Goal: Use online tool/utility: Utilize a website feature to perform a specific function

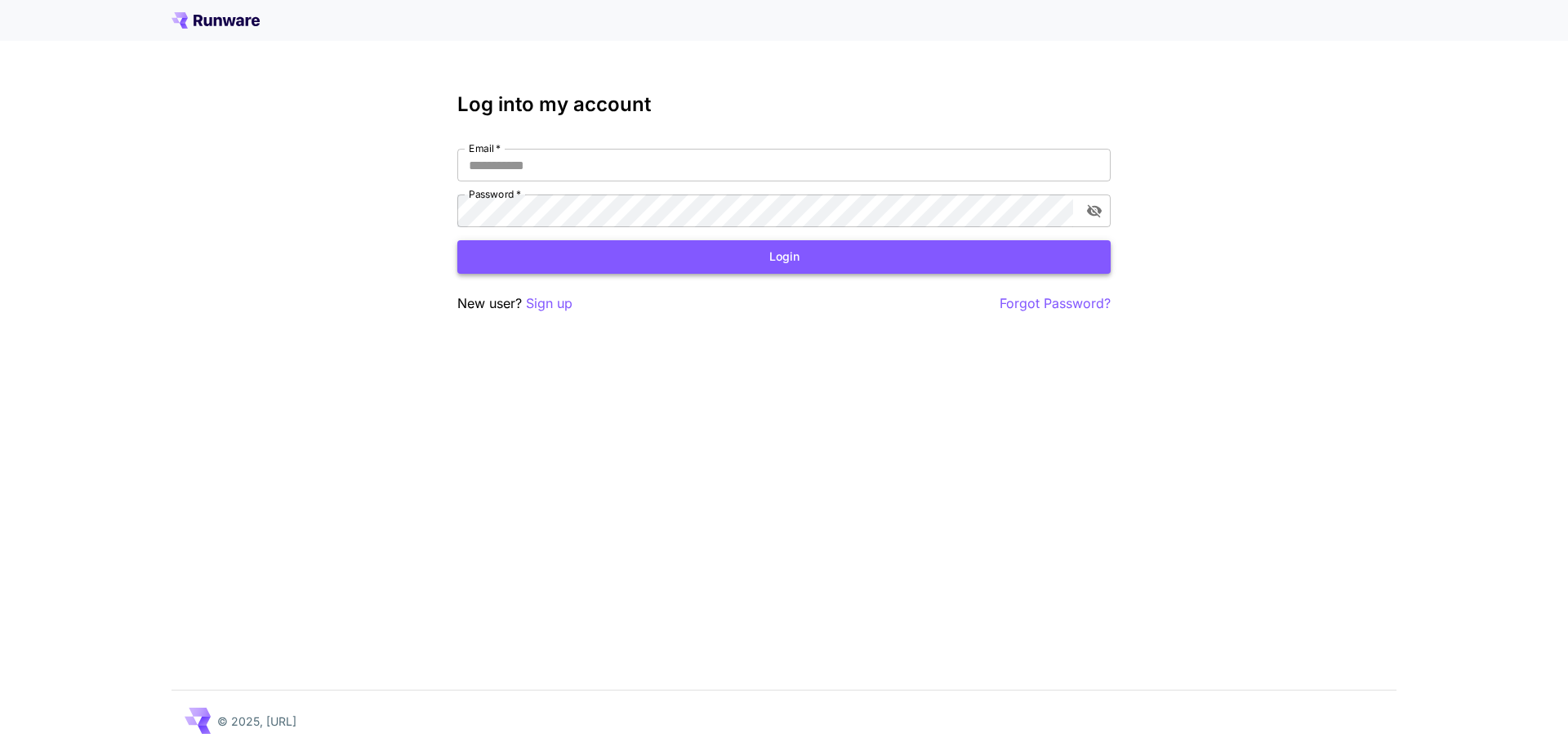
type input "**********"
click at [586, 254] on button "Login" at bounding box center [783, 256] width 653 height 33
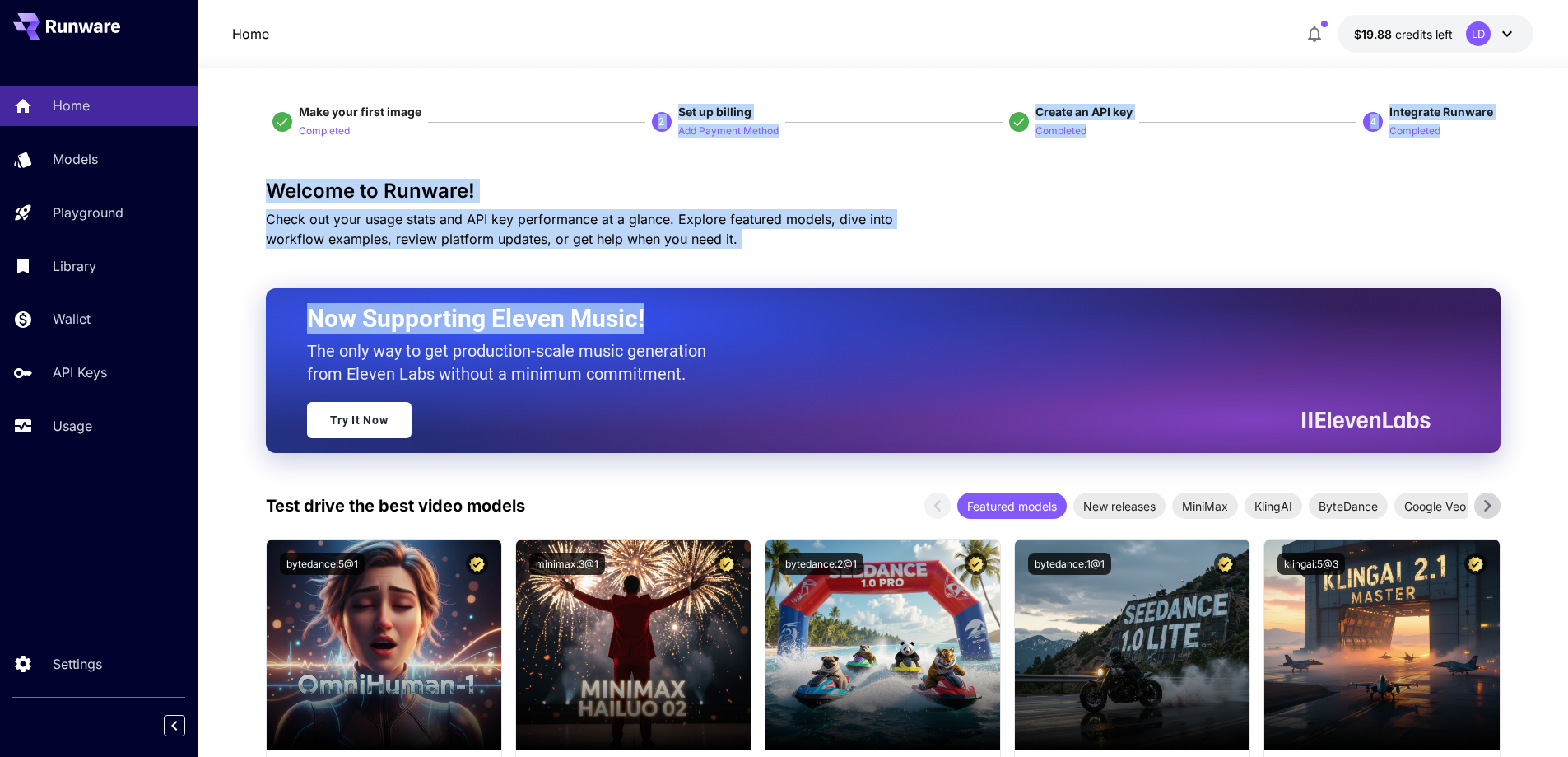
drag, startPoint x: 705, startPoint y: 258, endPoint x: 450, endPoint y: 105, distance: 297.4
click at [865, 226] on span "Check out your usage stats and API key performance at a glance. Explore feature…" at bounding box center [579, 229] width 627 height 36
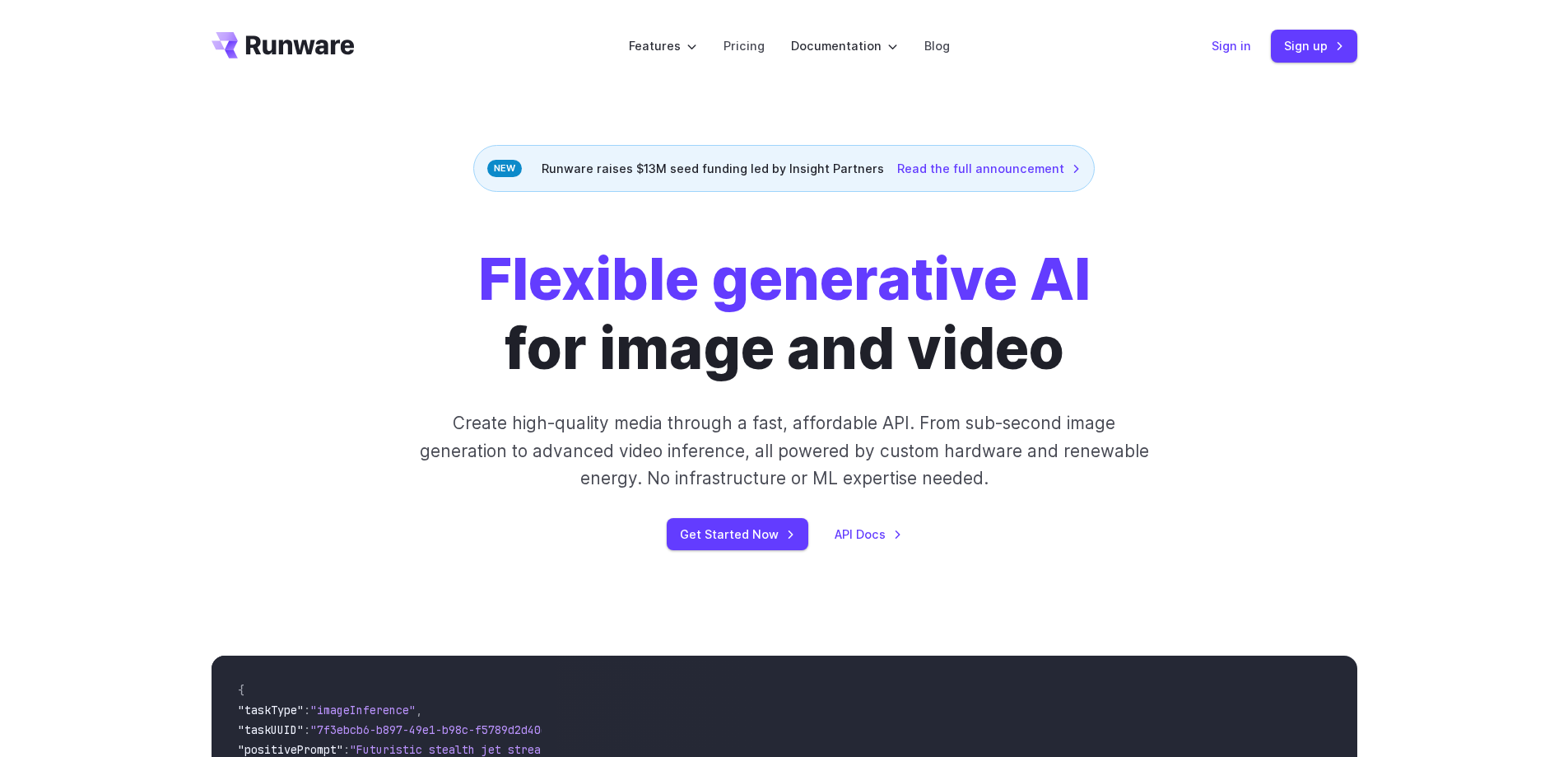
click at [1240, 47] on link "Sign in" at bounding box center [1231, 46] width 40 height 19
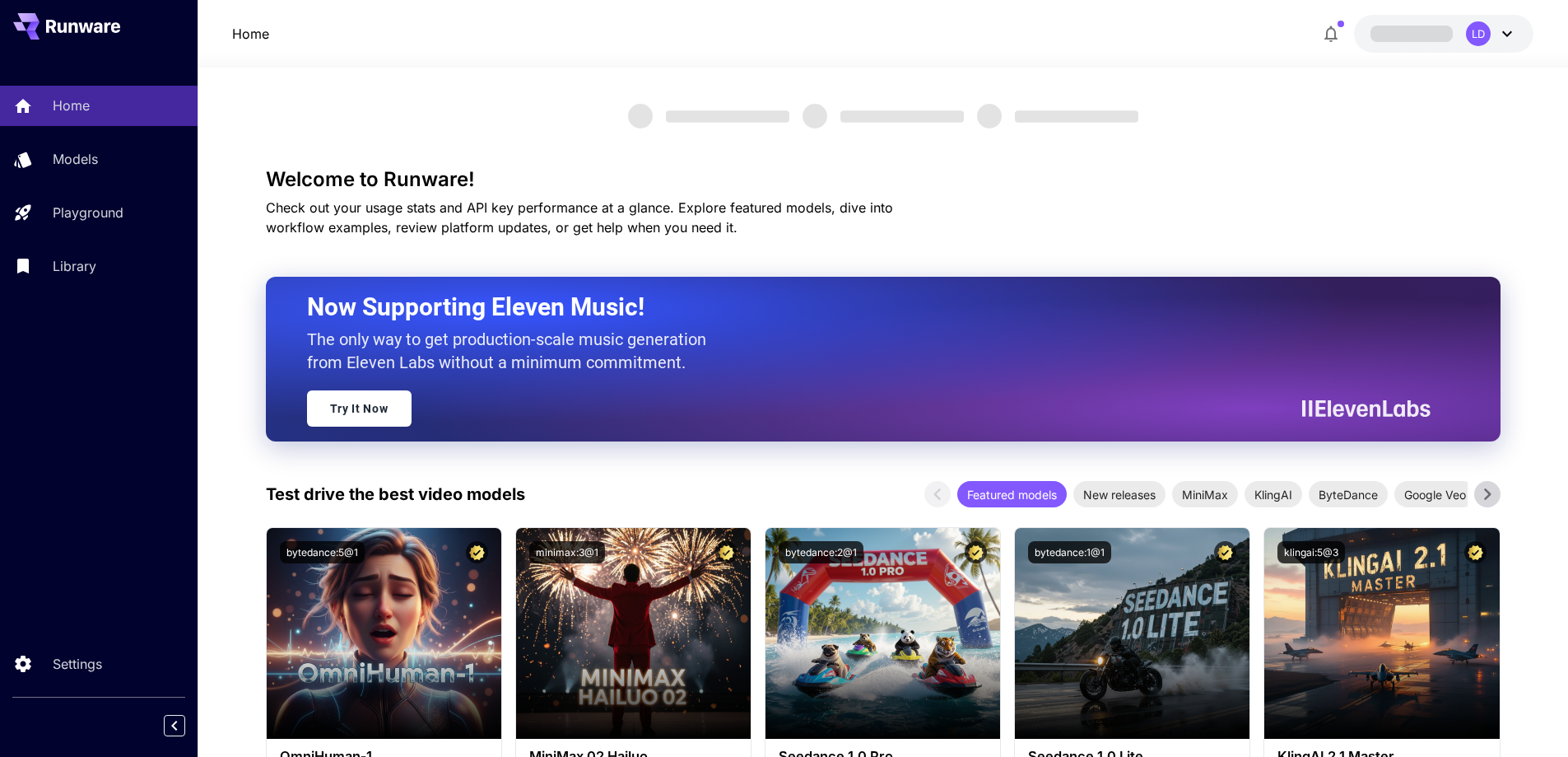
click at [1514, 36] on icon at bounding box center [1507, 34] width 20 height 20
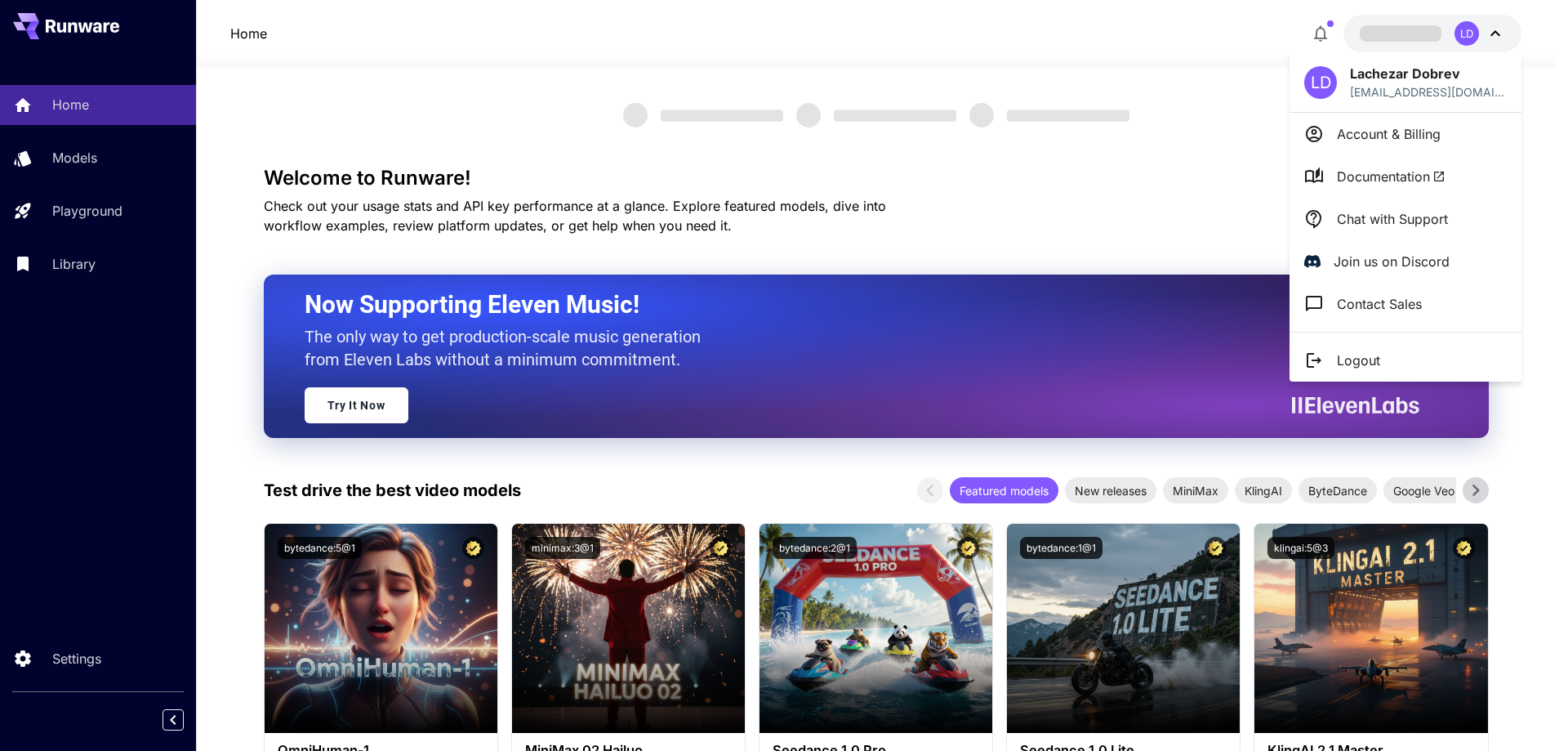
click at [1373, 132] on p "Account & Billing" at bounding box center [1388, 133] width 103 height 20
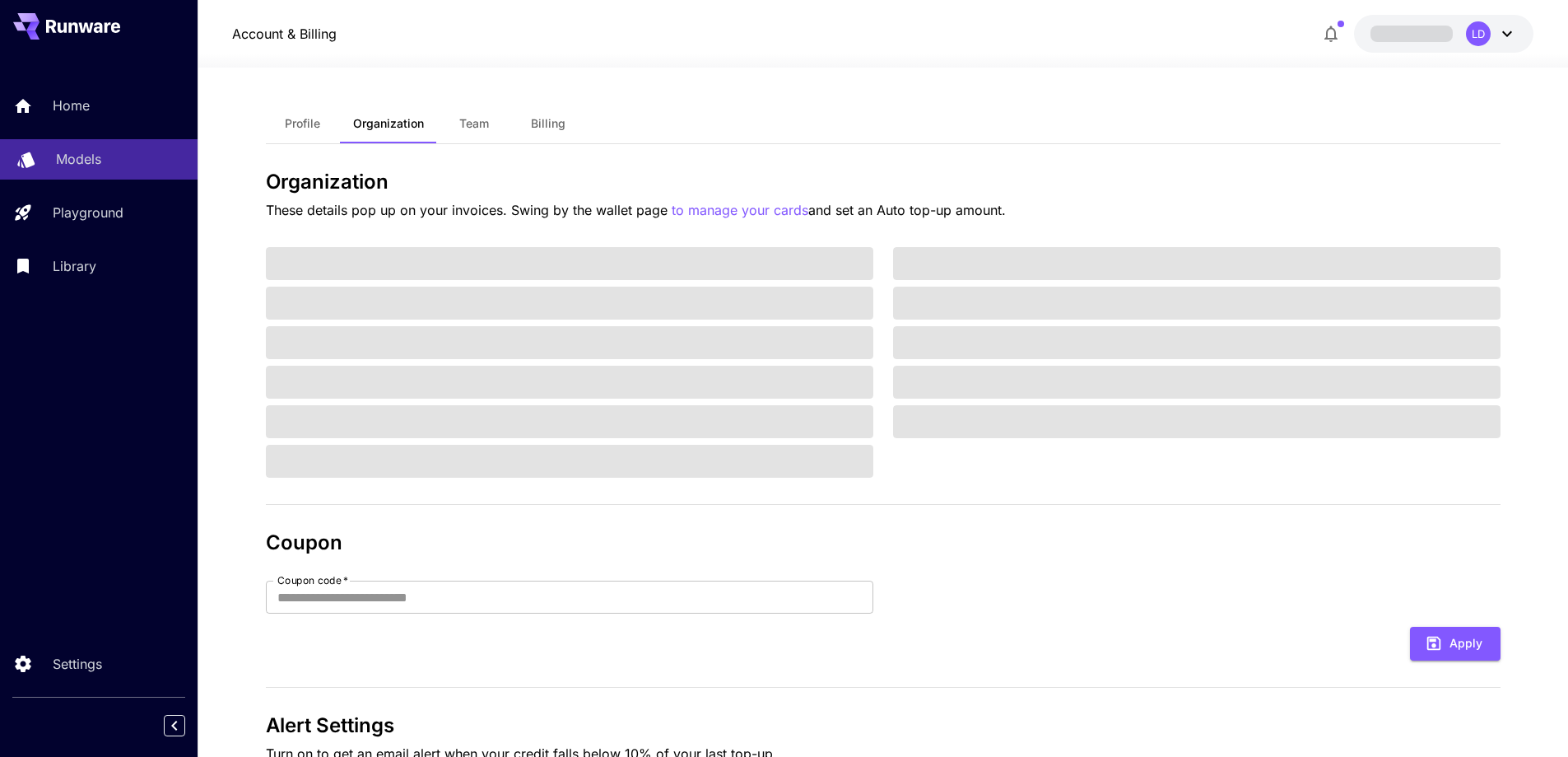
click at [71, 166] on p "Models" at bounding box center [78, 158] width 46 height 20
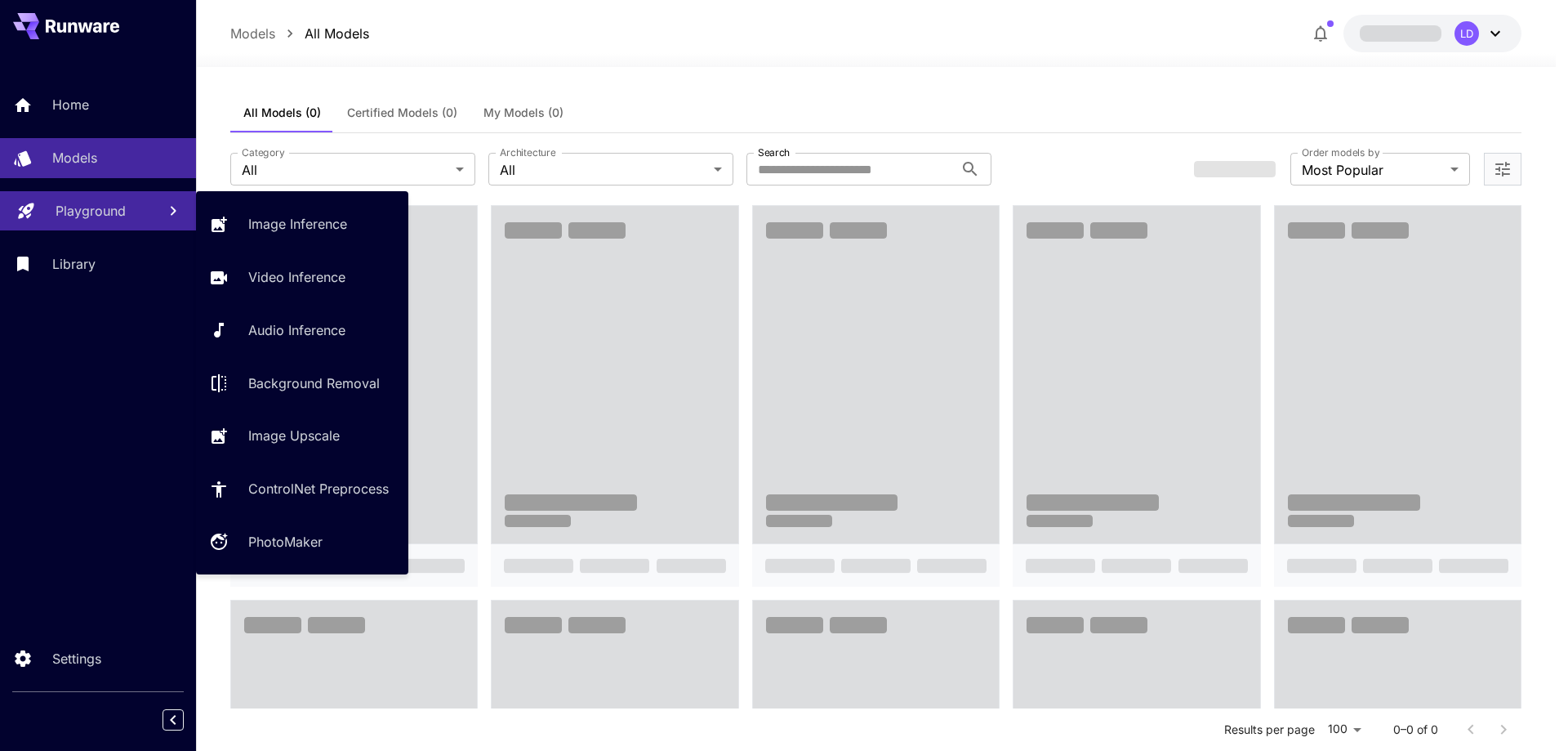
click at [97, 207] on p "Playground" at bounding box center [91, 210] width 70 height 20
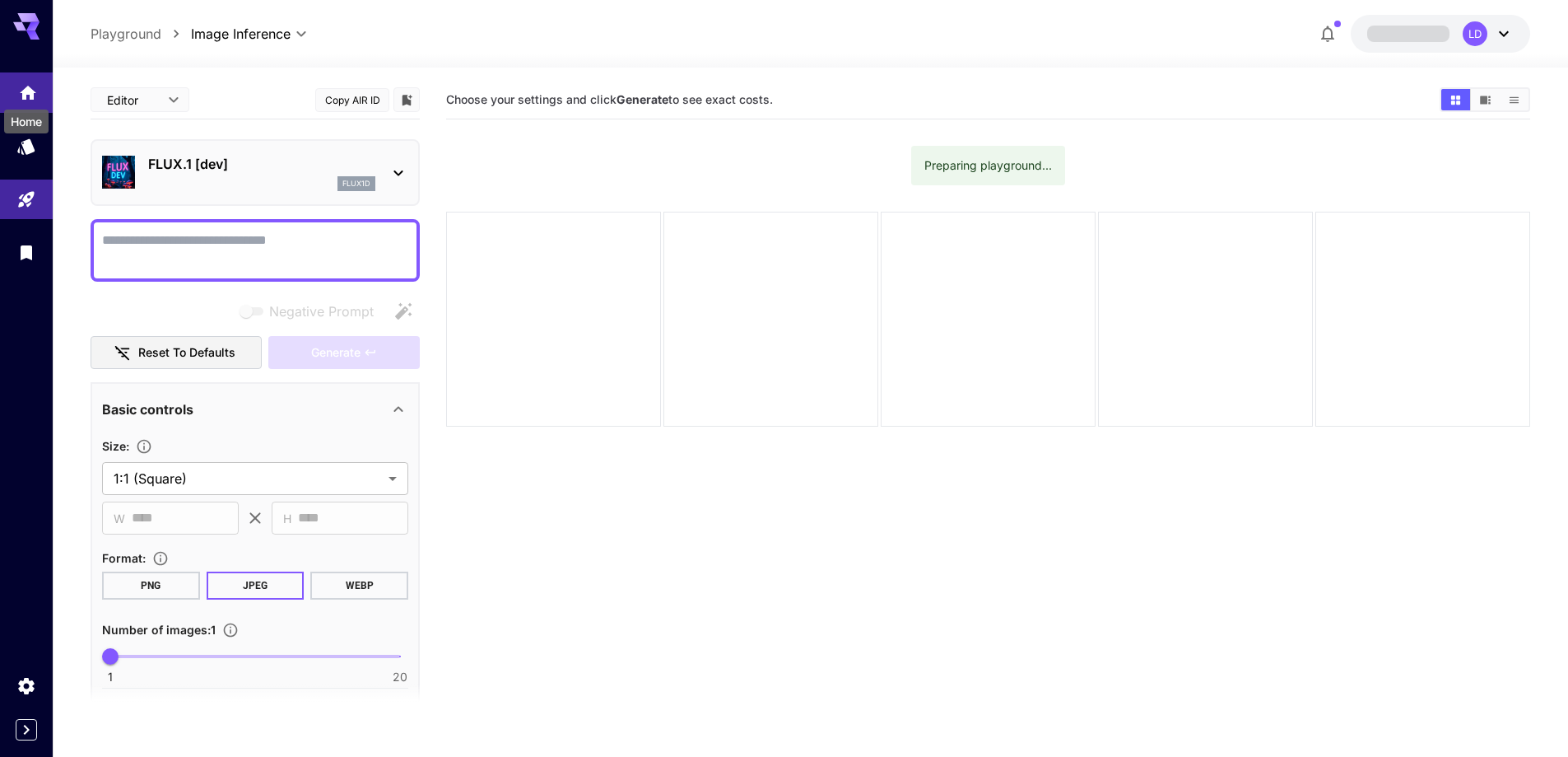
click at [33, 96] on icon "Home" at bounding box center [28, 88] width 20 height 20
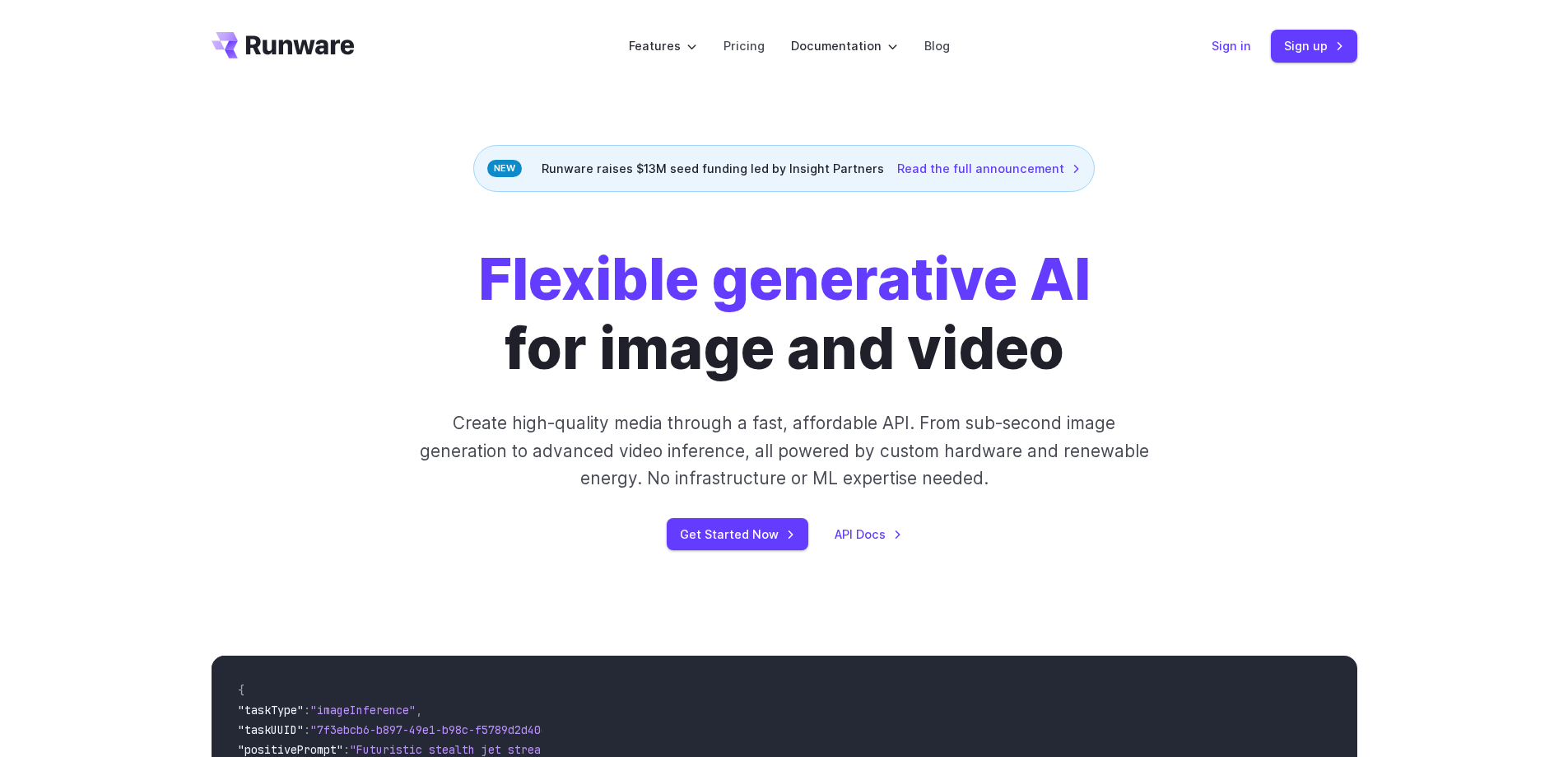
click at [1224, 40] on link "Sign in" at bounding box center [1231, 46] width 40 height 19
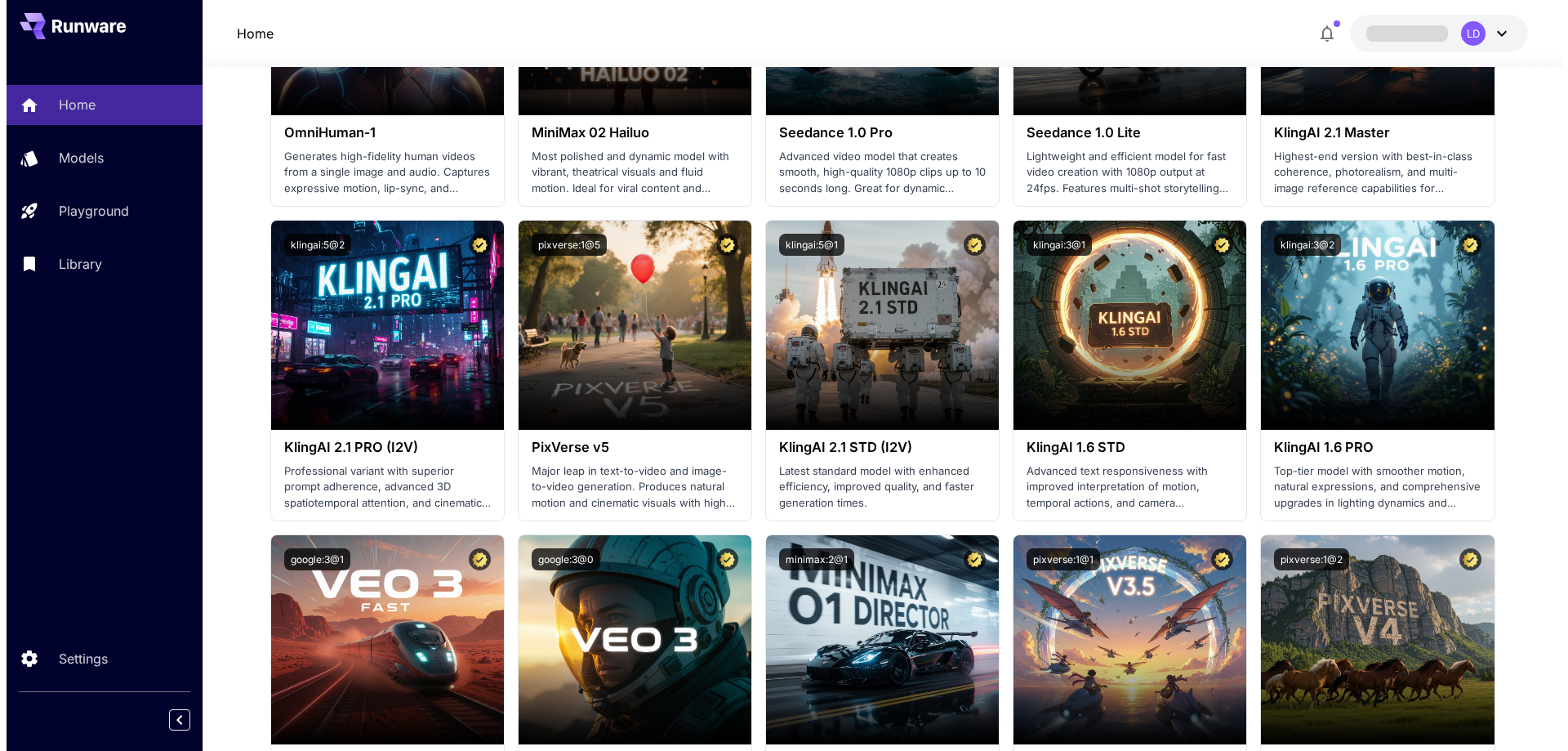
scroll to position [654, 0]
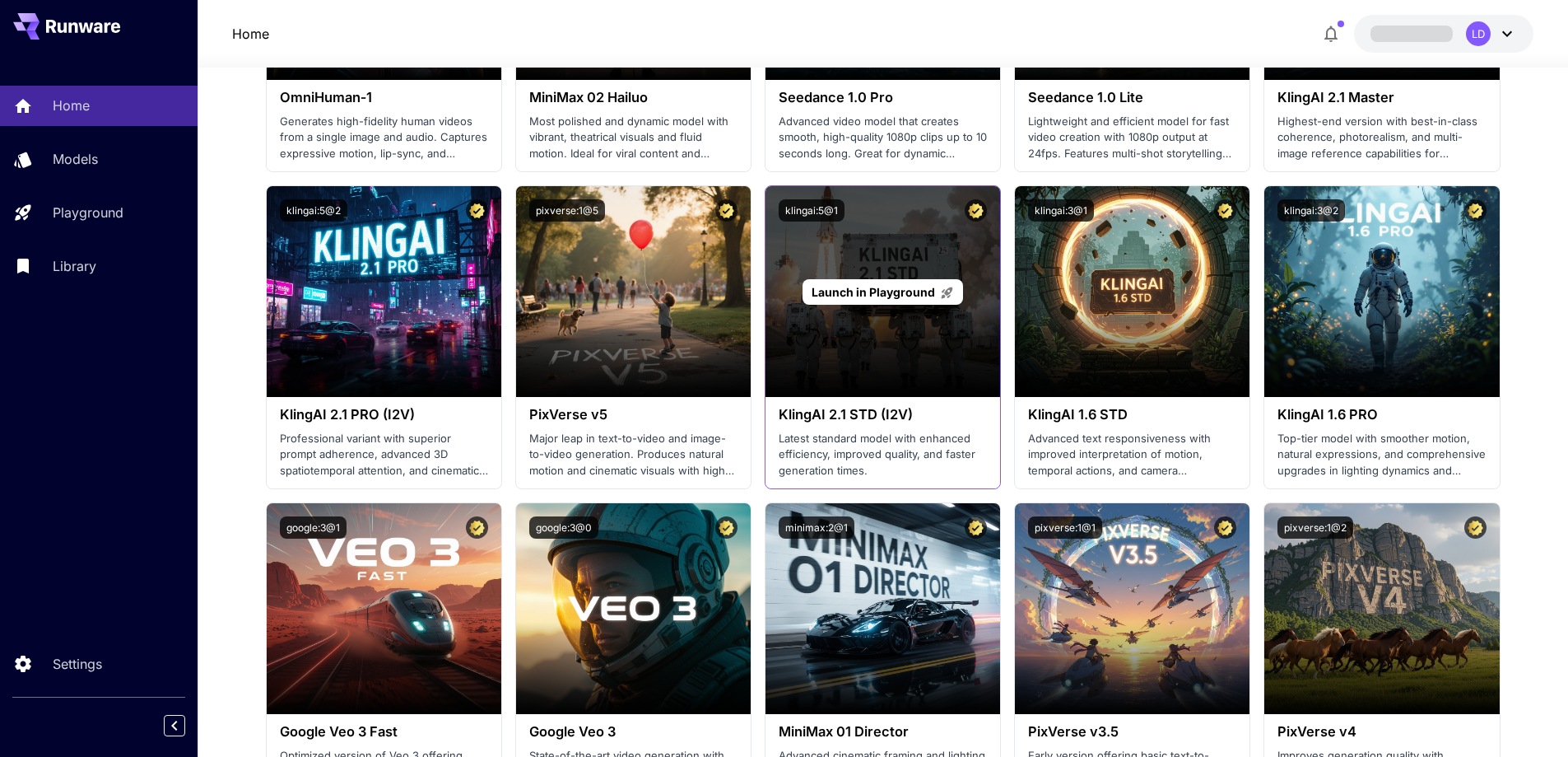
click at [920, 269] on div "Launch in Playground" at bounding box center [883, 291] width 234 height 211
click at [920, 251] on div "Launch in Playground" at bounding box center [883, 291] width 234 height 211
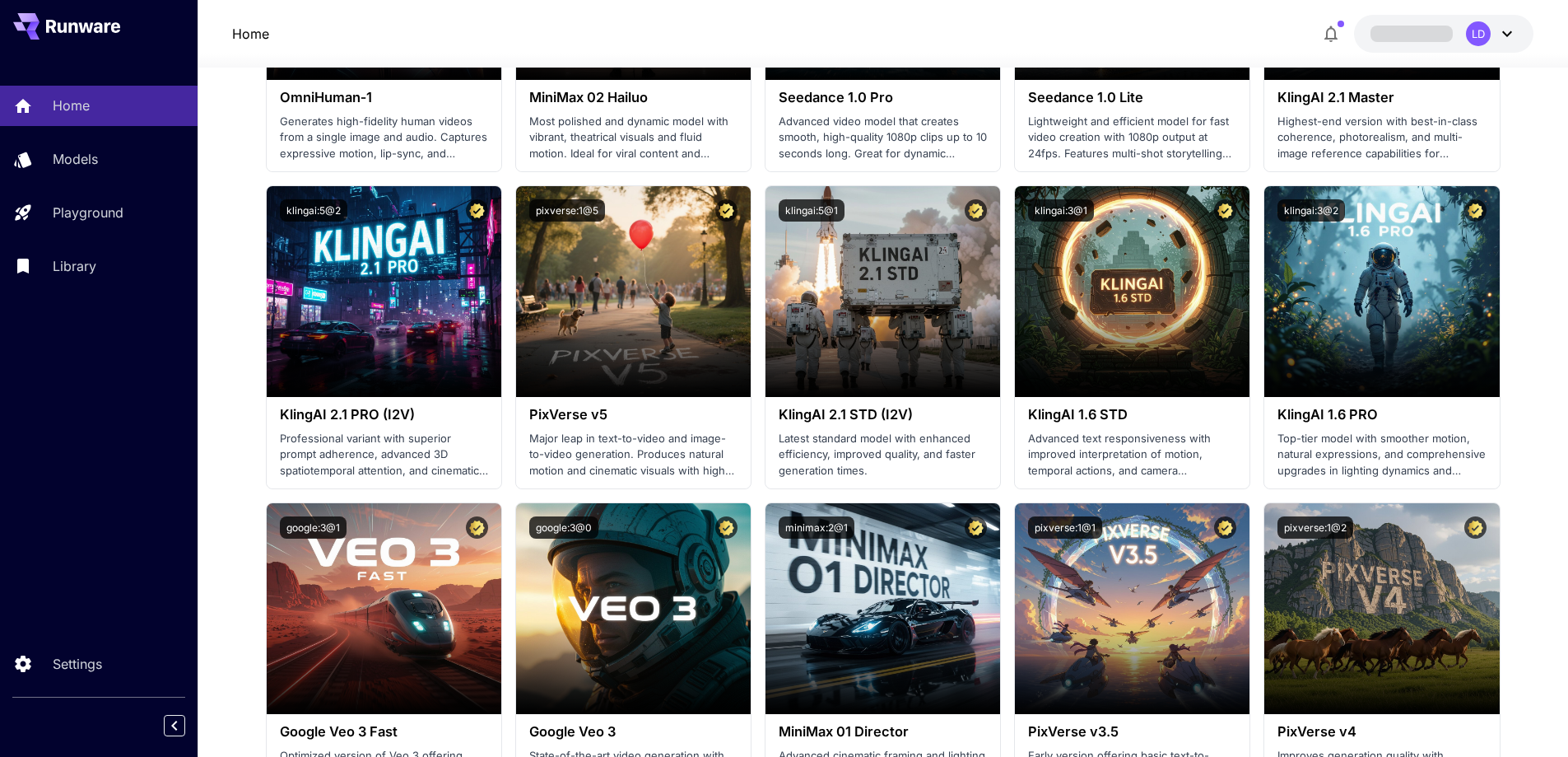
click at [1498, 38] on icon at bounding box center [1507, 34] width 20 height 20
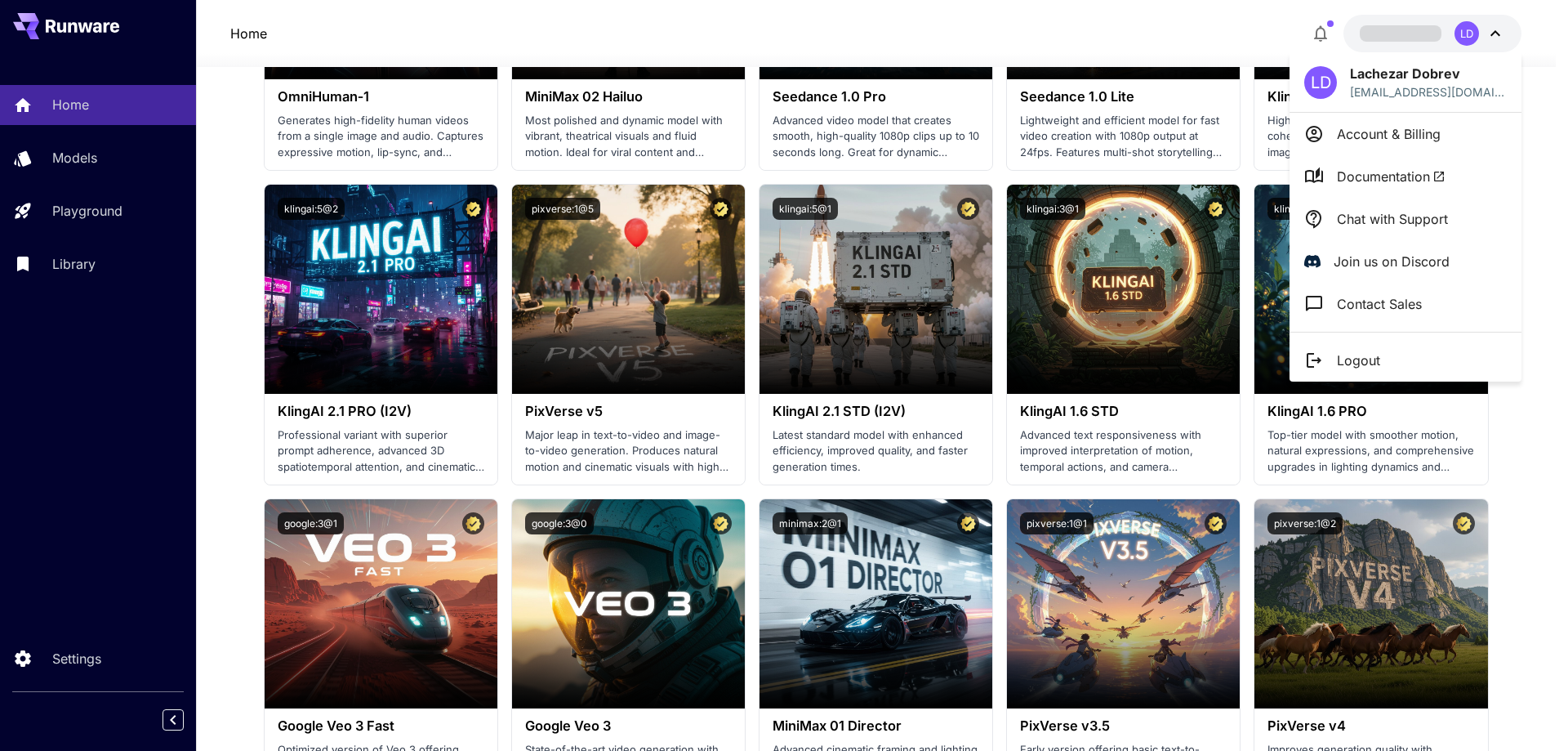
click at [1412, 135] on p "Account & Billing" at bounding box center [1388, 133] width 103 height 20
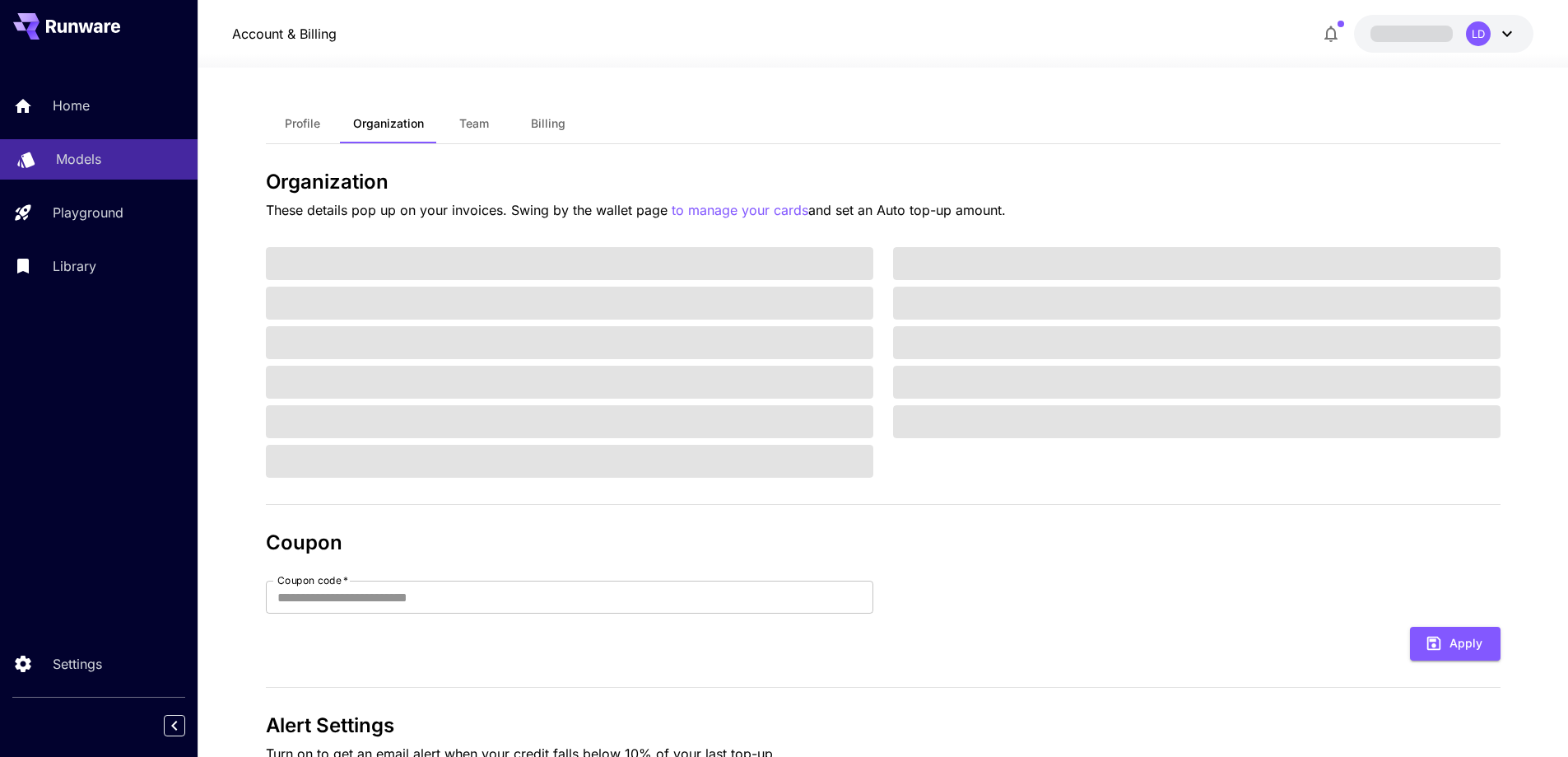
click at [75, 172] on link "Models" at bounding box center [98, 159] width 197 height 40
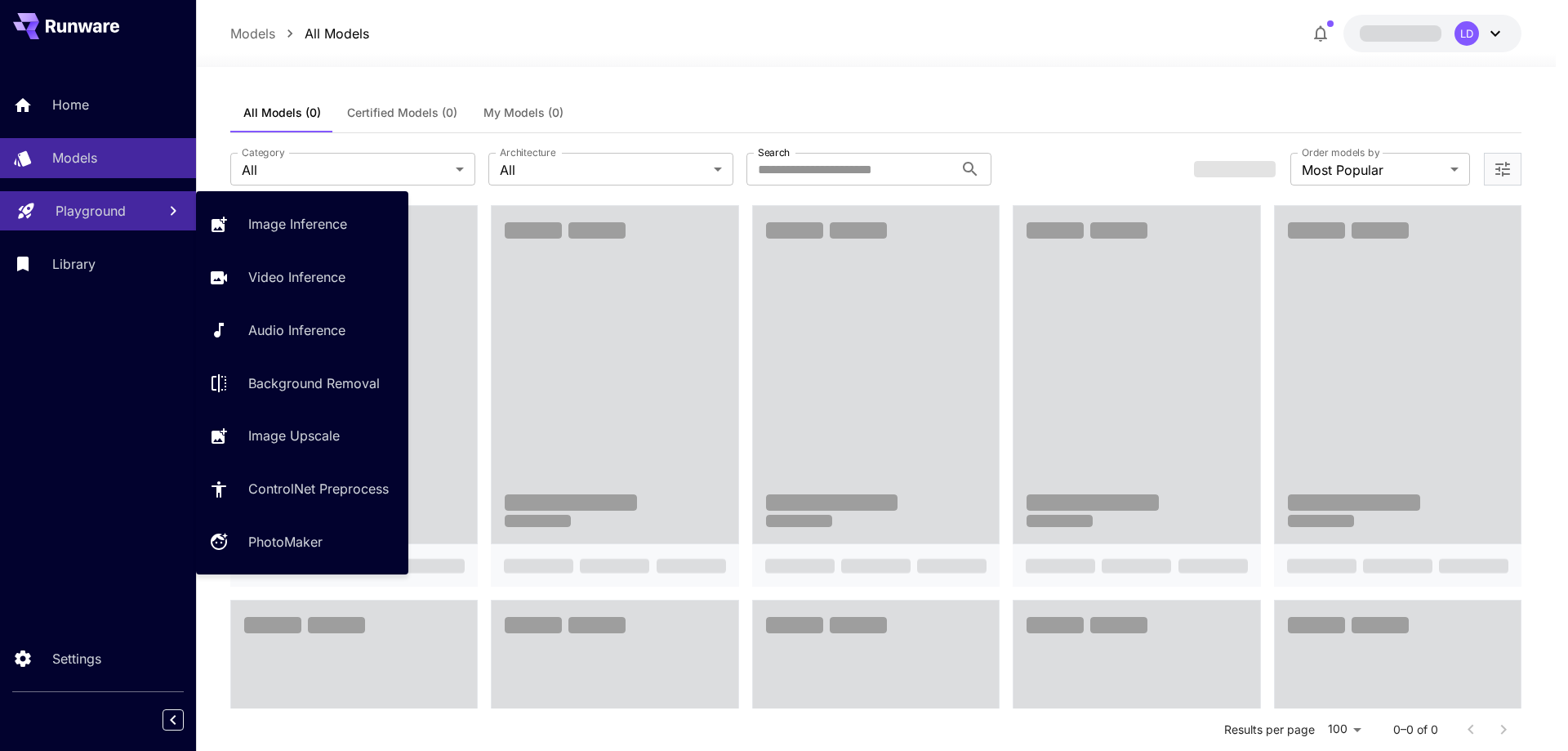
click at [80, 212] on p "Playground" at bounding box center [91, 210] width 70 height 20
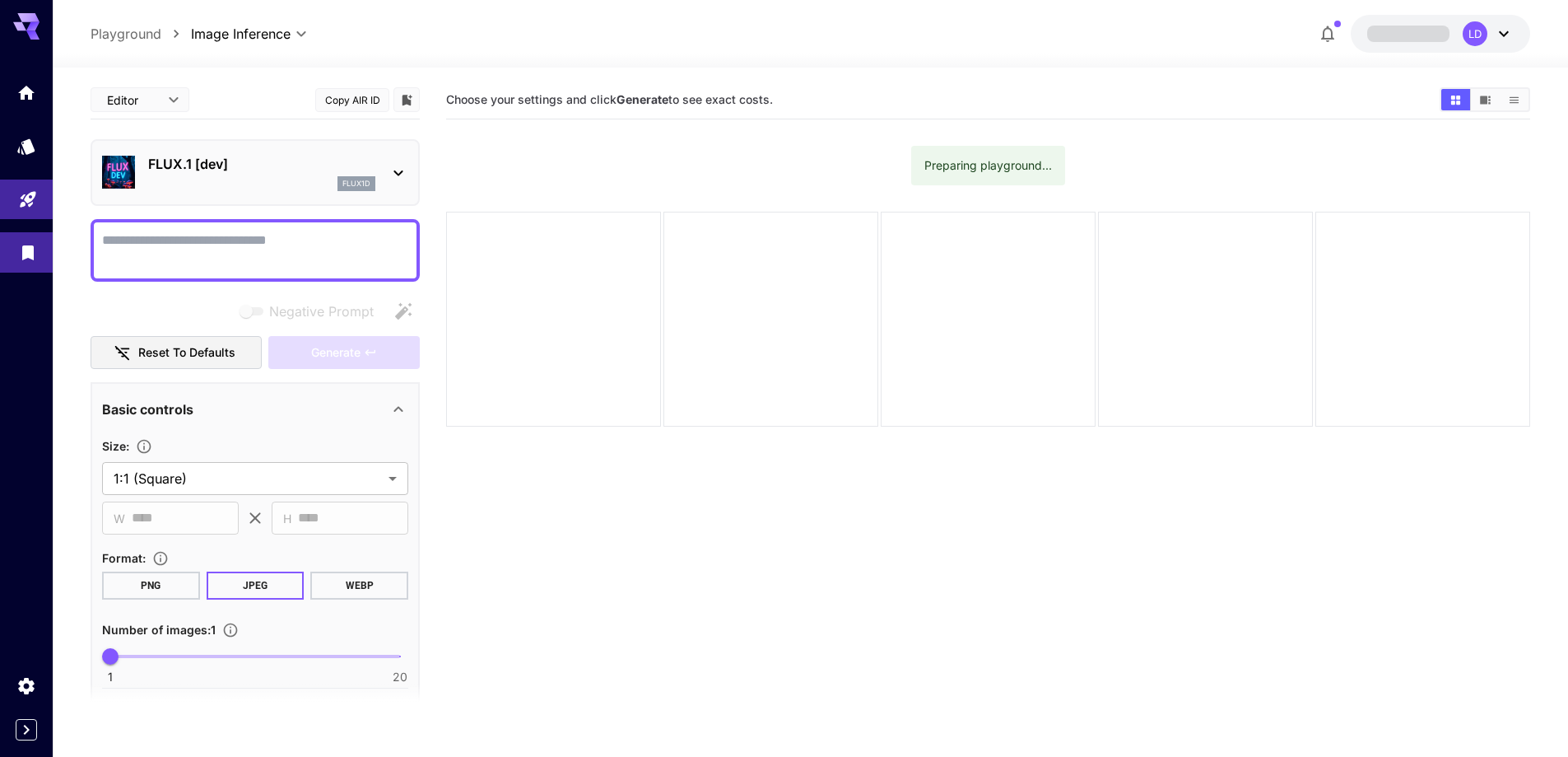
click at [46, 258] on link at bounding box center [26, 252] width 53 height 40
